Goal: Task Accomplishment & Management: Manage account settings

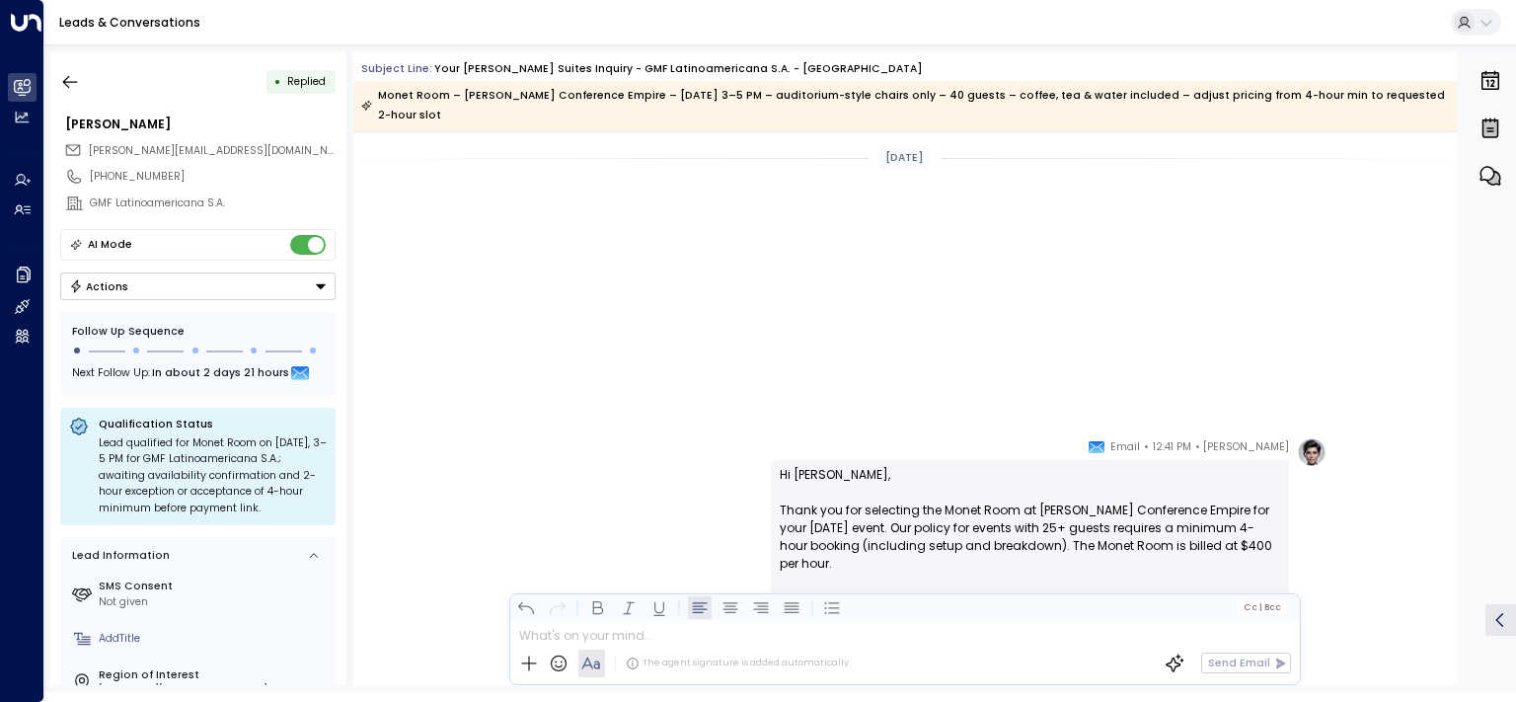
scroll to position [1337, 0]
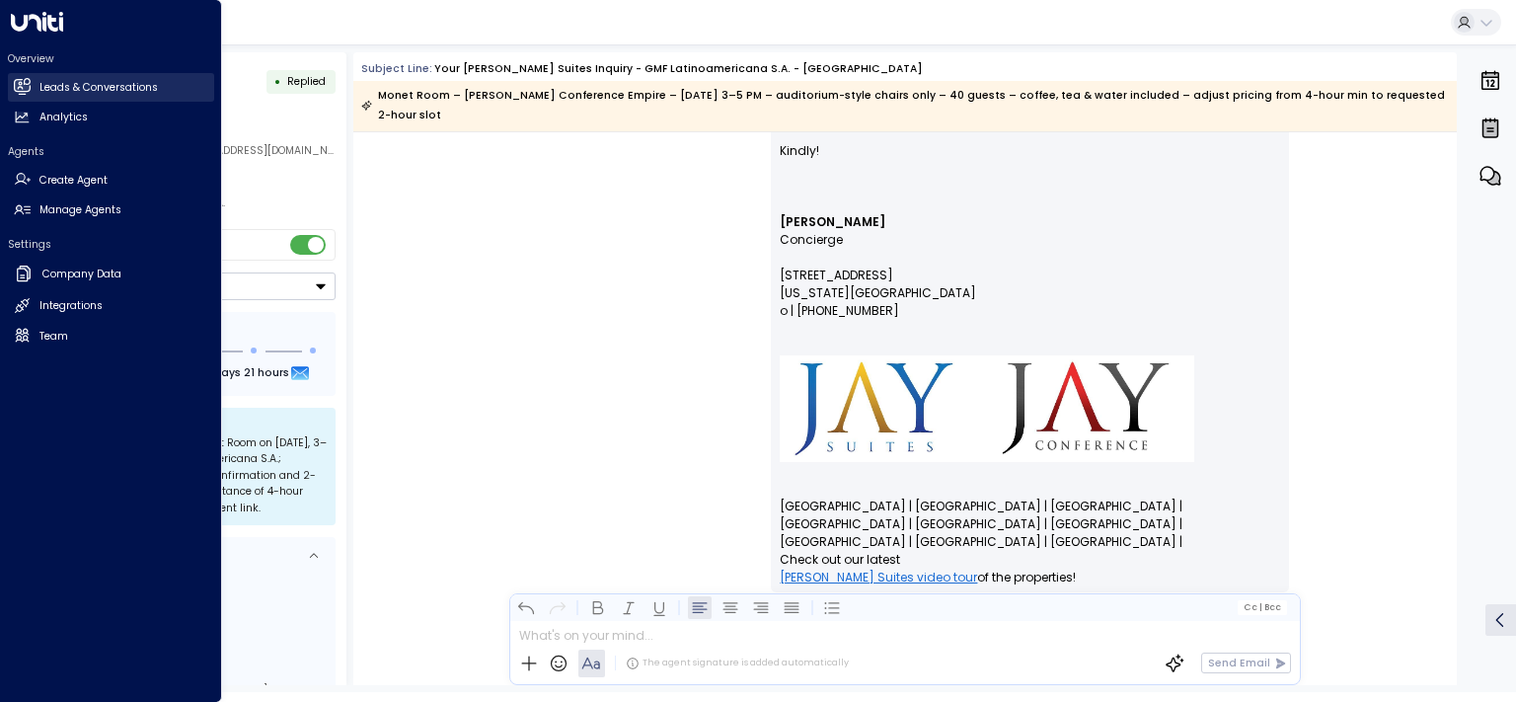
click at [73, 83] on h2 "Leads & Conversations" at bounding box center [98, 88] width 118 height 16
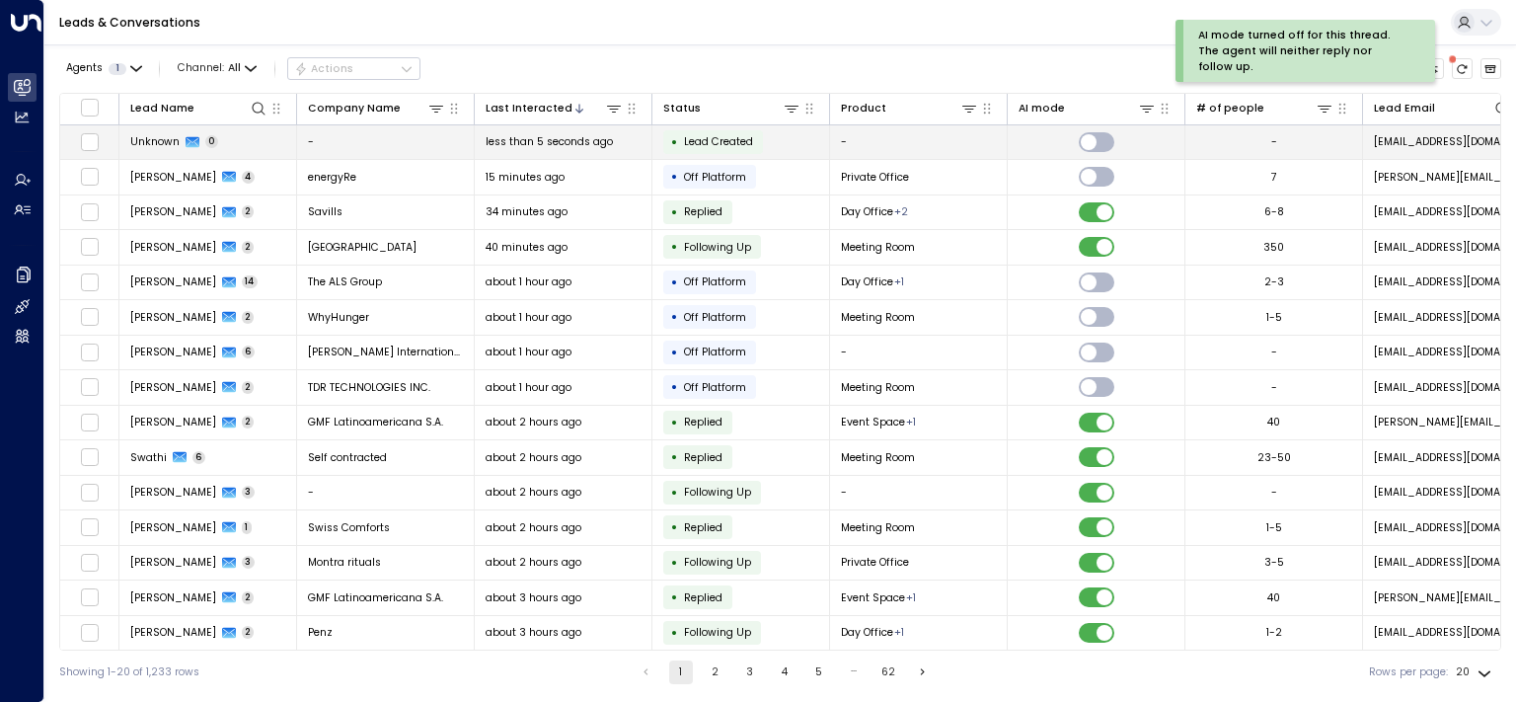
click at [150, 138] on span "Unknown" at bounding box center [154, 141] width 49 height 15
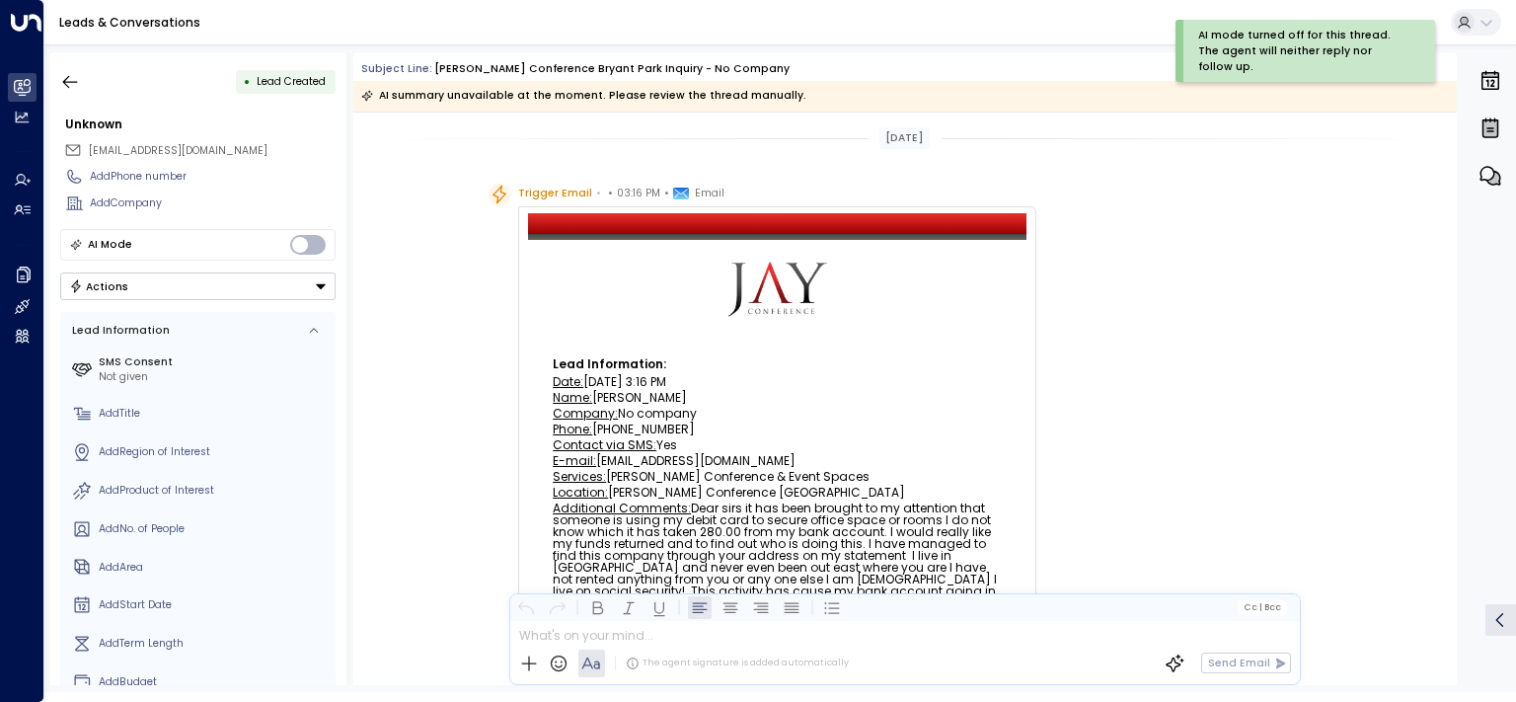
click at [231, 292] on button "Actions" at bounding box center [197, 286] width 275 height 28
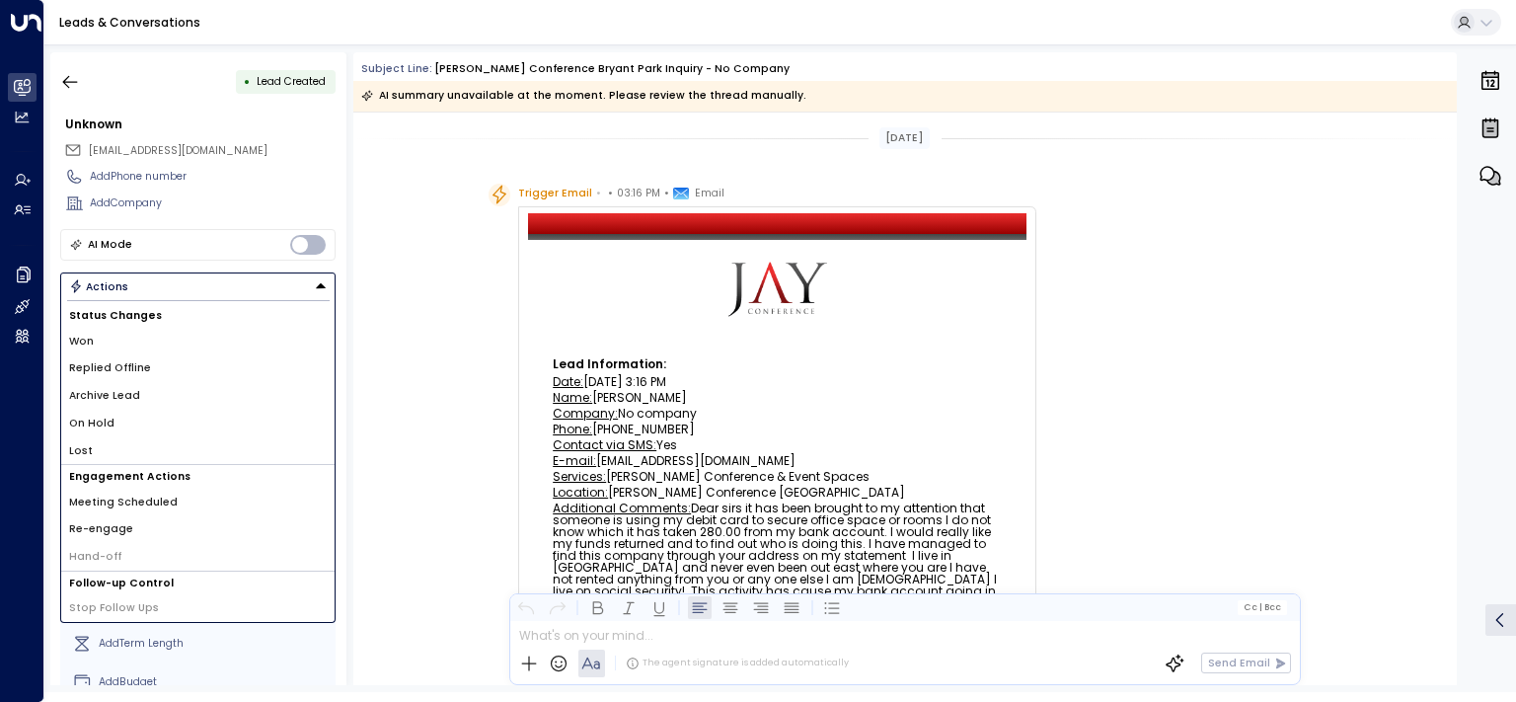
scroll to position [27, 0]
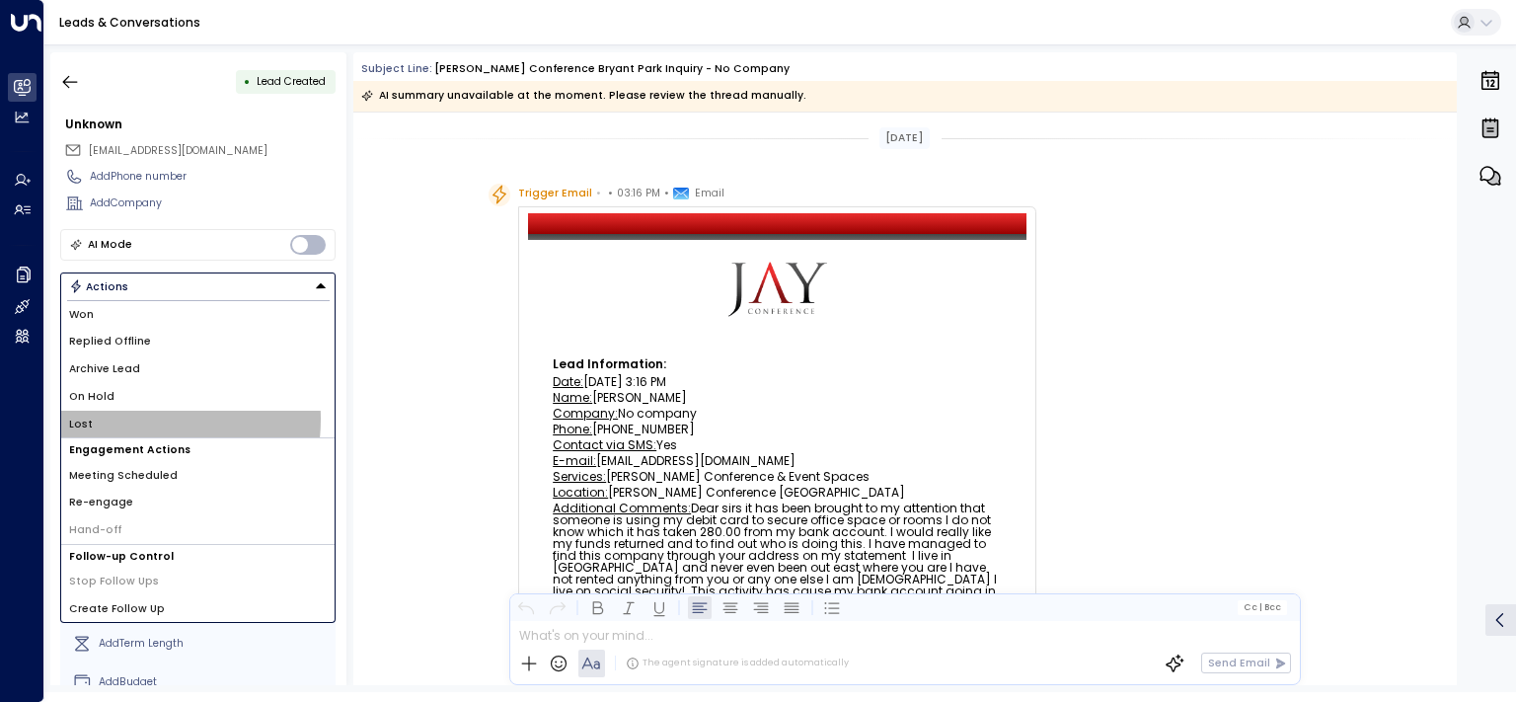
click at [120, 417] on li "Lost" at bounding box center [197, 424] width 273 height 28
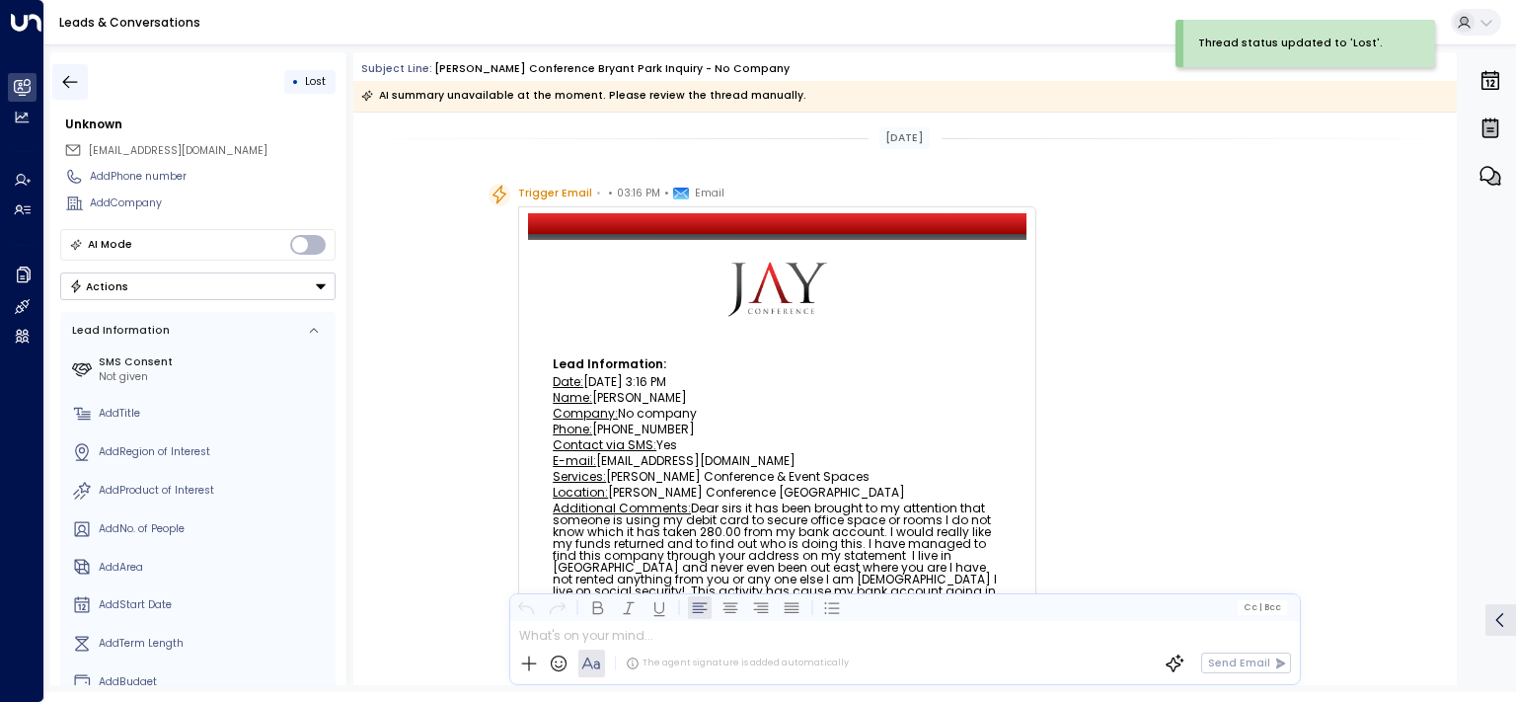
click at [62, 82] on icon "button" at bounding box center [70, 82] width 20 height 20
